Goal: Navigation & Orientation: Find specific page/section

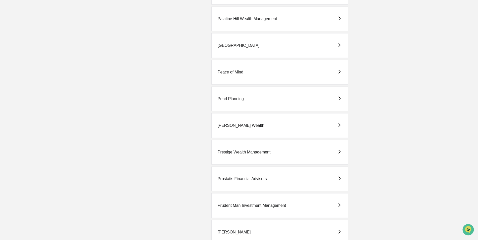
scroll to position [955, 0]
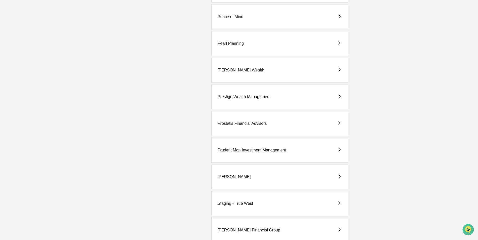
click at [234, 95] on div "Prestige Wealth Management" at bounding box center [244, 97] width 53 height 5
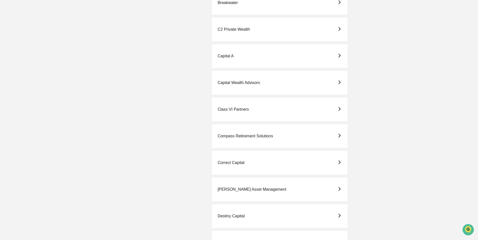
click at [235, 163] on div "Correct Capital" at bounding box center [231, 162] width 27 height 5
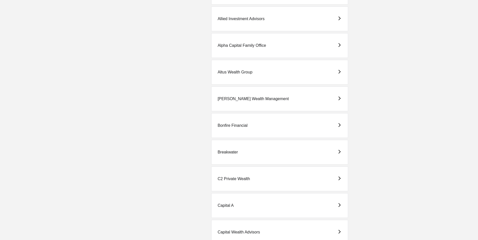
scroll to position [151, 0]
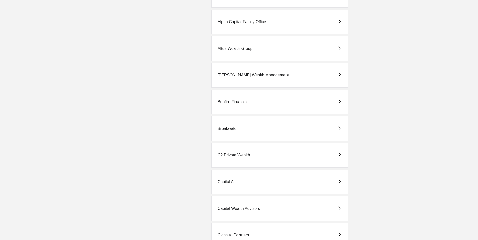
click at [232, 154] on div "C2 Private Wealth" at bounding box center [234, 155] width 32 height 5
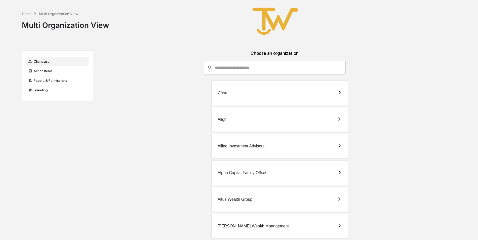
click at [235, 117] on div "Align" at bounding box center [279, 119] width 137 height 25
